Goal: Task Accomplishment & Management: Manage account settings

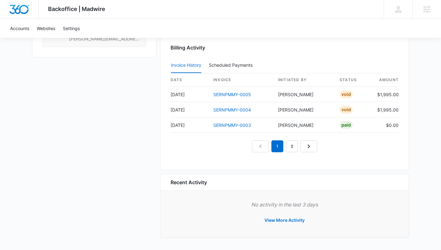
scroll to position [579, 0]
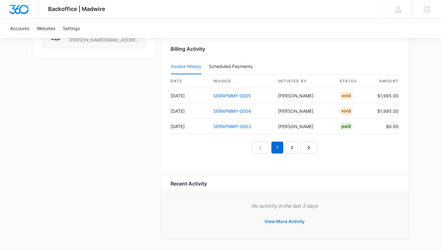
click at [285, 221] on button "View More Activity" at bounding box center [284, 221] width 53 height 15
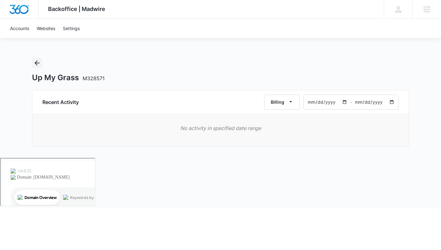
click at [40, 59] on button "Back" at bounding box center [37, 63] width 10 height 10
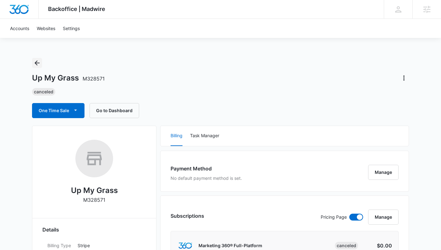
click at [40, 59] on icon "Back" at bounding box center [37, 63] width 8 height 8
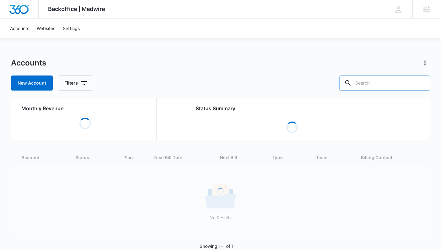
click at [388, 78] on input "text" at bounding box center [384, 83] width 91 height 15
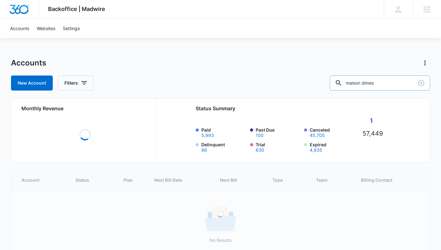
type input "maison dimes"
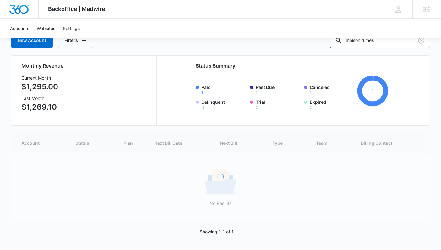
scroll to position [6, 0]
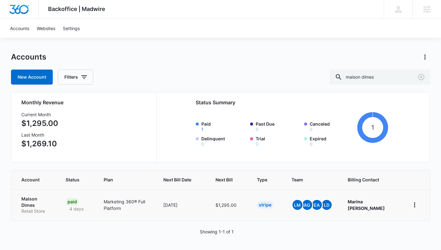
click at [31, 204] on p "Maison Dimes" at bounding box center [35, 202] width 29 height 12
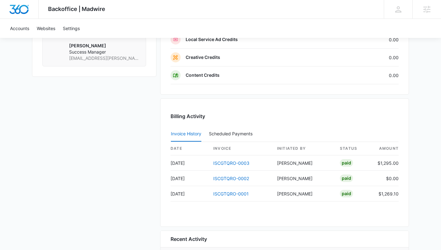
scroll to position [652, 0]
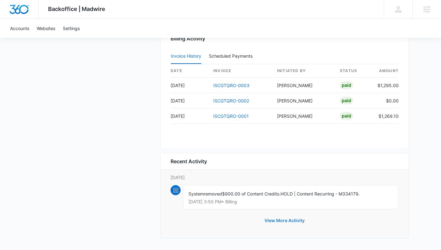
click at [285, 223] on button "View More Activity" at bounding box center [284, 220] width 53 height 15
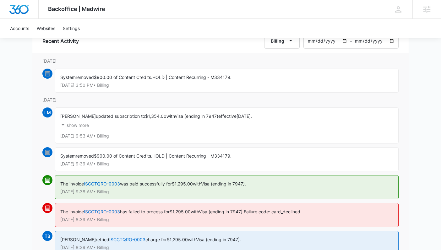
scroll to position [62, 0]
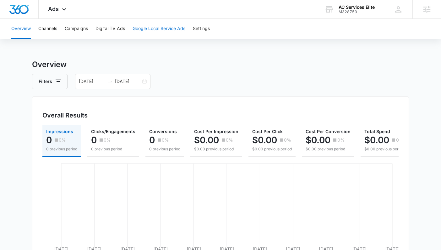
click at [160, 29] on button "Google Local Service Ads" at bounding box center [158, 29] width 53 height 20
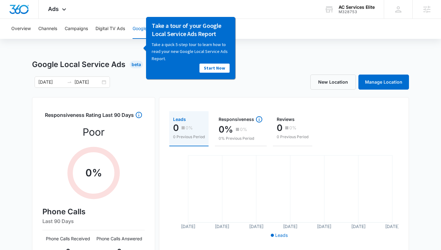
scroll to position [22, 0]
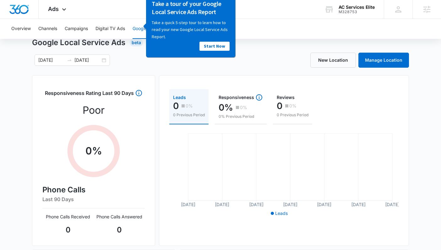
click at [260, 64] on div "New Location Manage Location" at bounding box center [314, 60] width 188 height 15
click at [208, 48] on link "Start Now" at bounding box center [214, 46] width 30 height 9
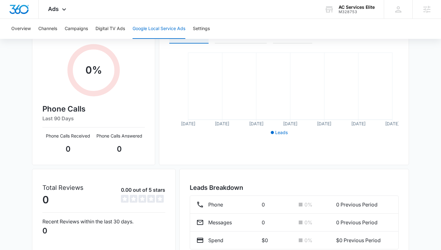
scroll to position [135, 0]
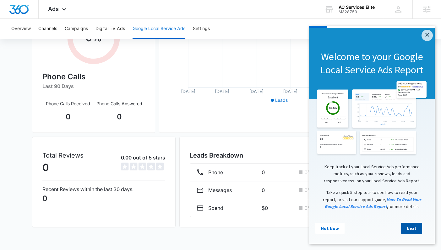
click at [418, 227] on link "Next" at bounding box center [411, 228] width 21 height 11
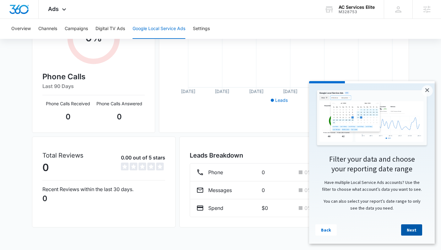
click at [418, 227] on link "Next" at bounding box center [411, 230] width 21 height 11
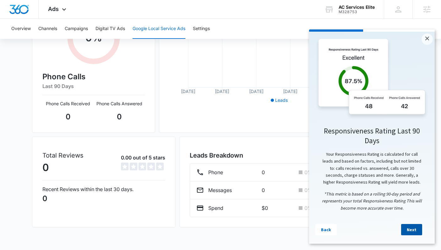
click at [419, 229] on link "Next" at bounding box center [411, 229] width 21 height 11
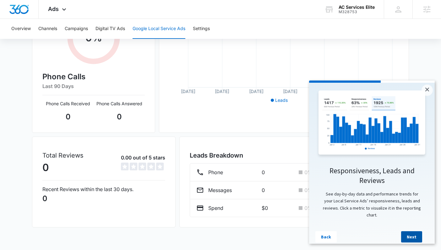
click at [419, 232] on link "Next" at bounding box center [411, 237] width 21 height 11
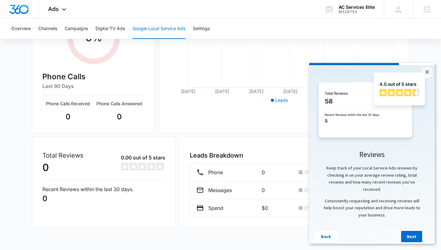
click at [419, 232] on link "Next" at bounding box center [411, 236] width 21 height 11
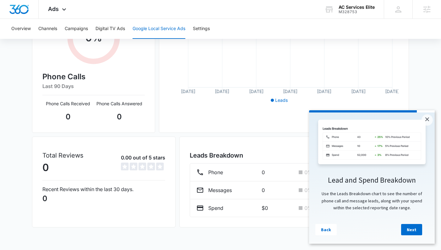
click at [419, 232] on link "Next" at bounding box center [411, 229] width 21 height 11
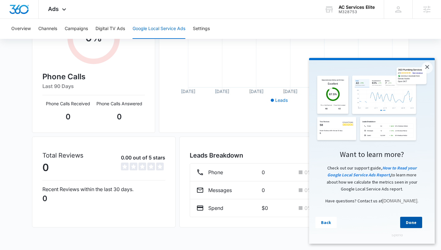
click at [419, 228] on link "Done" at bounding box center [411, 222] width 22 height 11
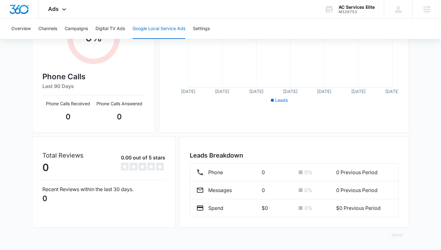
scroll to position [0, 0]
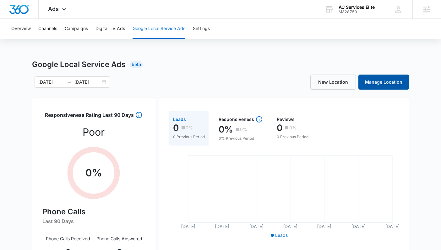
click at [382, 80] on link "Manage Location" at bounding box center [383, 82] width 51 height 15
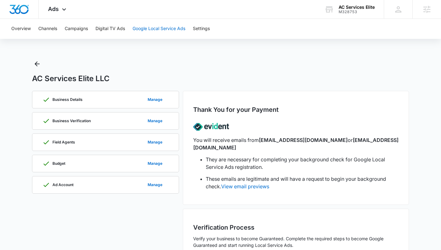
click at [156, 31] on button "Google Local Service Ads" at bounding box center [158, 29] width 53 height 20
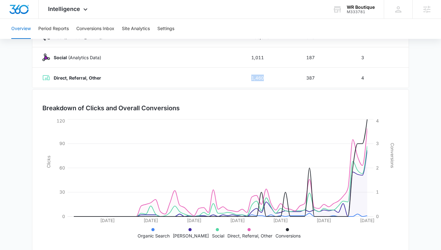
scroll to position [110, 0]
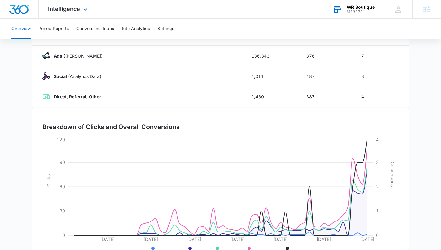
click at [344, 8] on div "WR Boutique M333781 Your Accounts View All" at bounding box center [353, 9] width 61 height 19
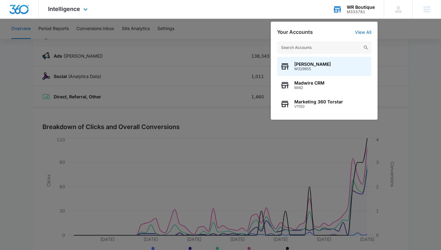
click at [328, 56] on div "Lauren Moss M329855 Madwire CRM MAD Marketing 360 Torstar V1150" at bounding box center [323, 77] width 107 height 85
click at [328, 50] on input "text" at bounding box center [324, 47] width 94 height 13
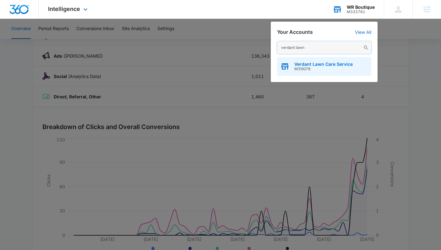
type input "verdant lawn"
click at [339, 68] on span "M318278" at bounding box center [323, 69] width 58 height 4
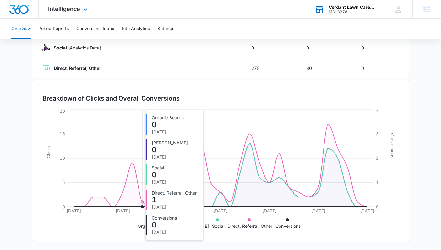
scroll to position [0, 0]
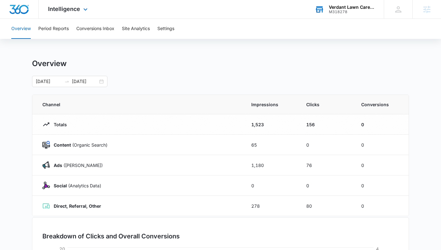
click at [56, 13] on div "Intelligence Apps Reputation Forms CRM Email Social POS Content Ads Intelligenc…" at bounding box center [69, 9] width 60 height 19
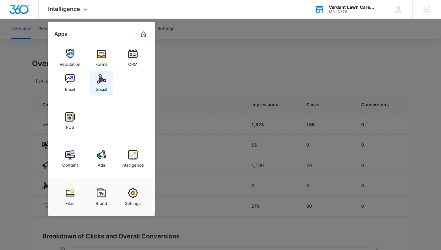
click at [97, 78] on img at bounding box center [101, 78] width 9 height 9
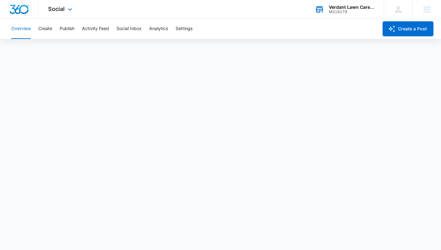
click at [62, 16] on div "Social Apps Reputation Forms CRM Email Social POS Content Ads Intelligence File…" at bounding box center [61, 9] width 45 height 19
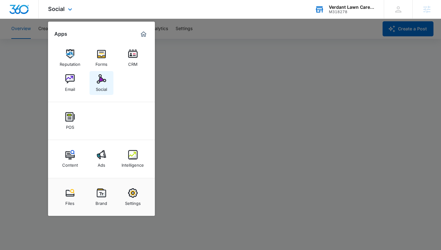
click at [95, 78] on link "Social" at bounding box center [101, 83] width 24 height 24
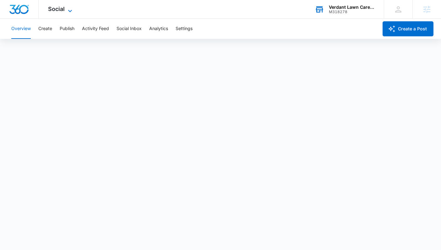
click at [66, 11] on icon at bounding box center [70, 11] width 8 height 8
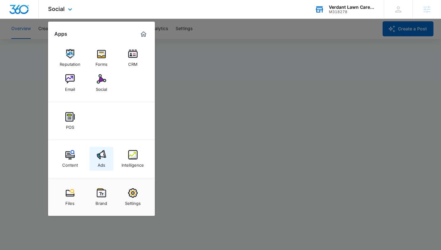
click at [109, 154] on link "Ads" at bounding box center [101, 159] width 24 height 24
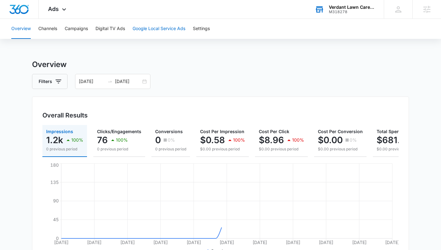
click at [162, 26] on button "Google Local Service Ads" at bounding box center [158, 29] width 53 height 20
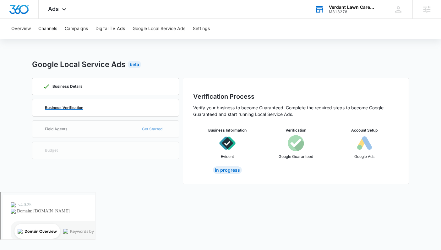
click at [85, 109] on div "Business Verification" at bounding box center [105, 107] width 126 height 17
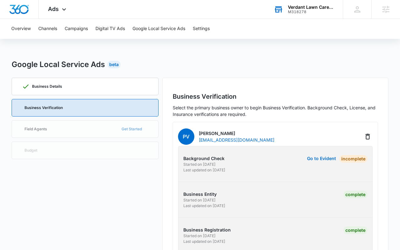
click at [290, 3] on div "Verdant Lawn Care Service M318278 Your Accounts View All" at bounding box center [303, 9] width 78 height 19
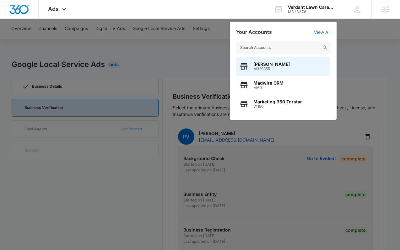
click at [275, 44] on input "text" at bounding box center [283, 47] width 94 height 13
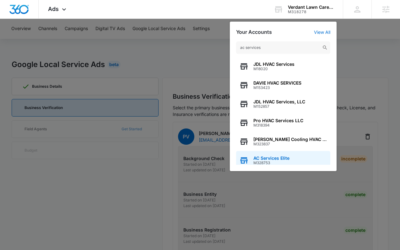
type input "ac services"
click at [283, 157] on span "AC Services Elite" at bounding box center [271, 158] width 36 height 5
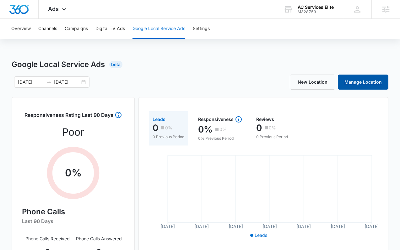
click at [350, 77] on link "Manage Location" at bounding box center [363, 82] width 51 height 15
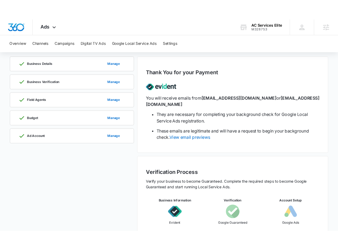
scroll to position [47, 0]
